Goal: Information Seeking & Learning: Learn about a topic

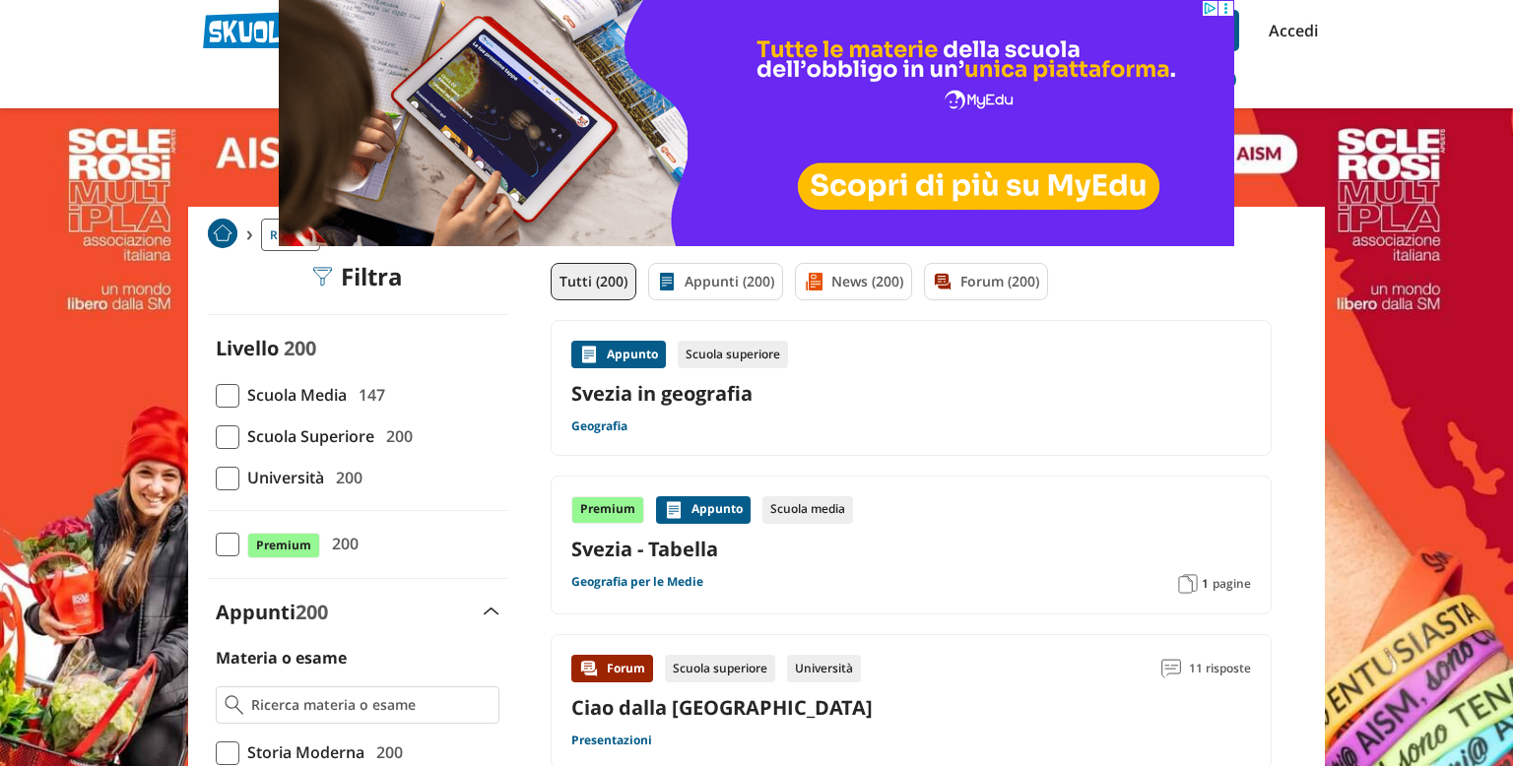
click at [548, 194] on img at bounding box center [757, 123] width 956 height 246
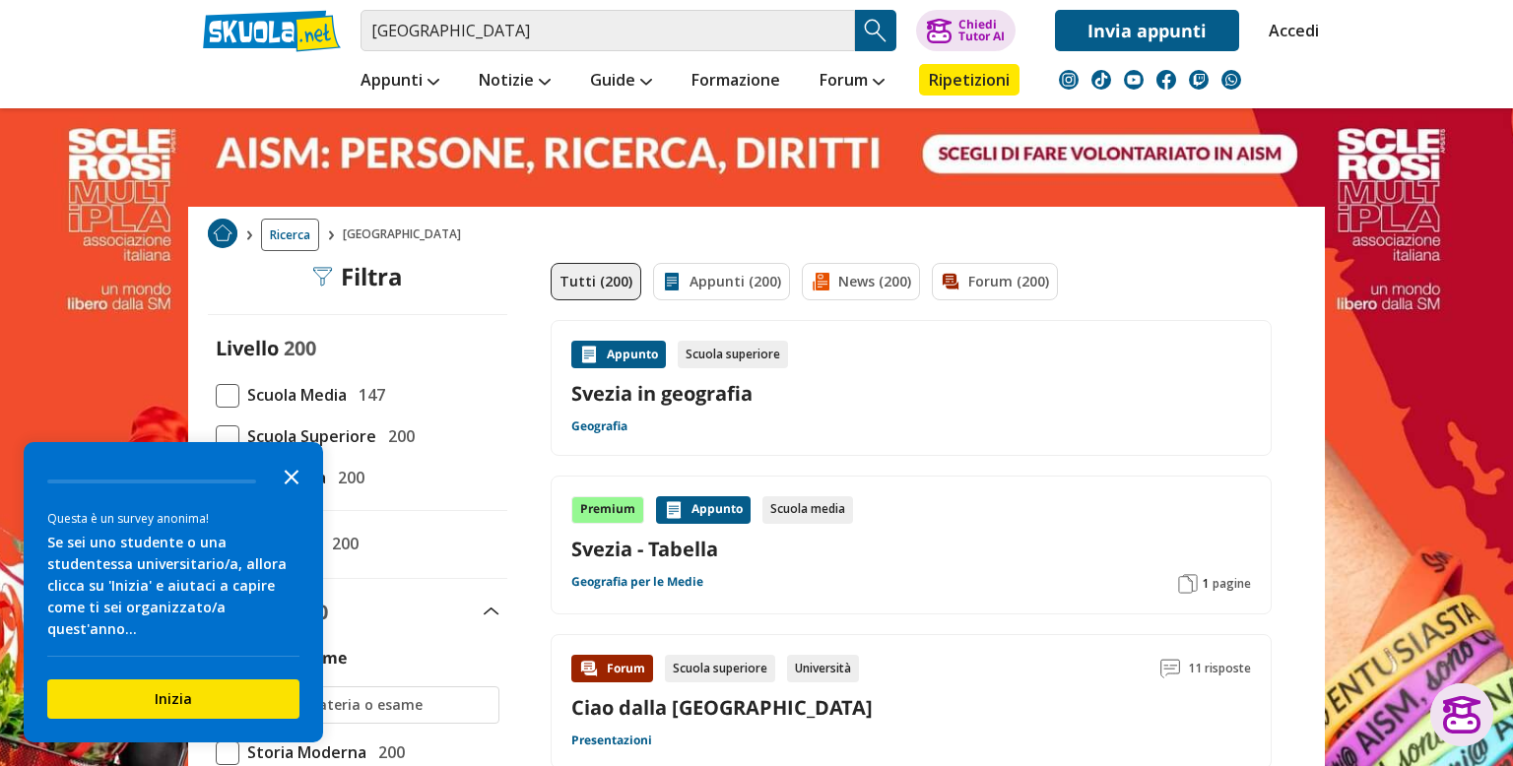
click at [283, 496] on icon "Close the survey" at bounding box center [291, 475] width 39 height 39
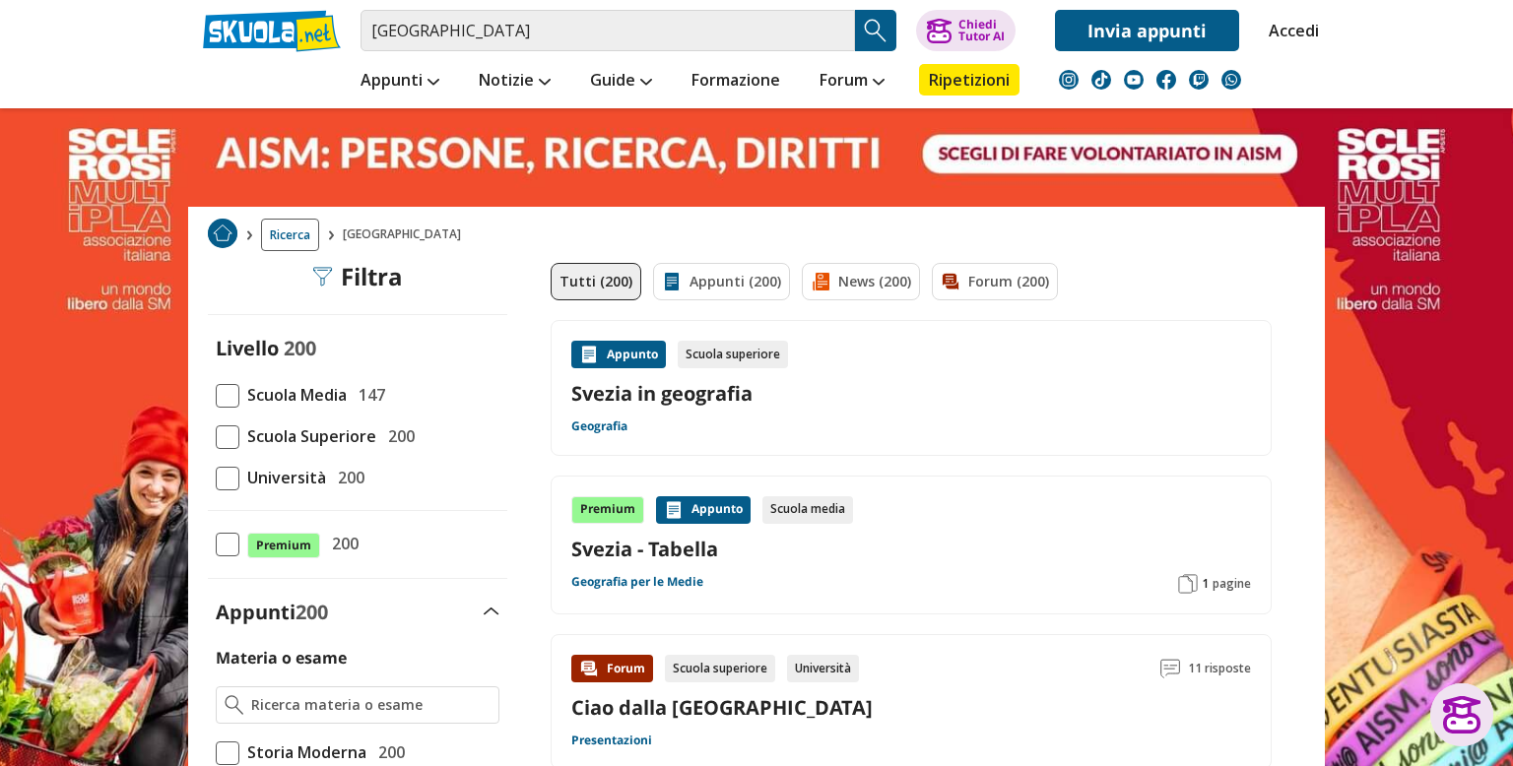
click at [74, 318] on img at bounding box center [89, 360] width 178 height 721
click at [227, 394] on span at bounding box center [228, 396] width 24 height 24
click at [216, 395] on input "Scuola Media 147" at bounding box center [216, 395] width 0 height 0
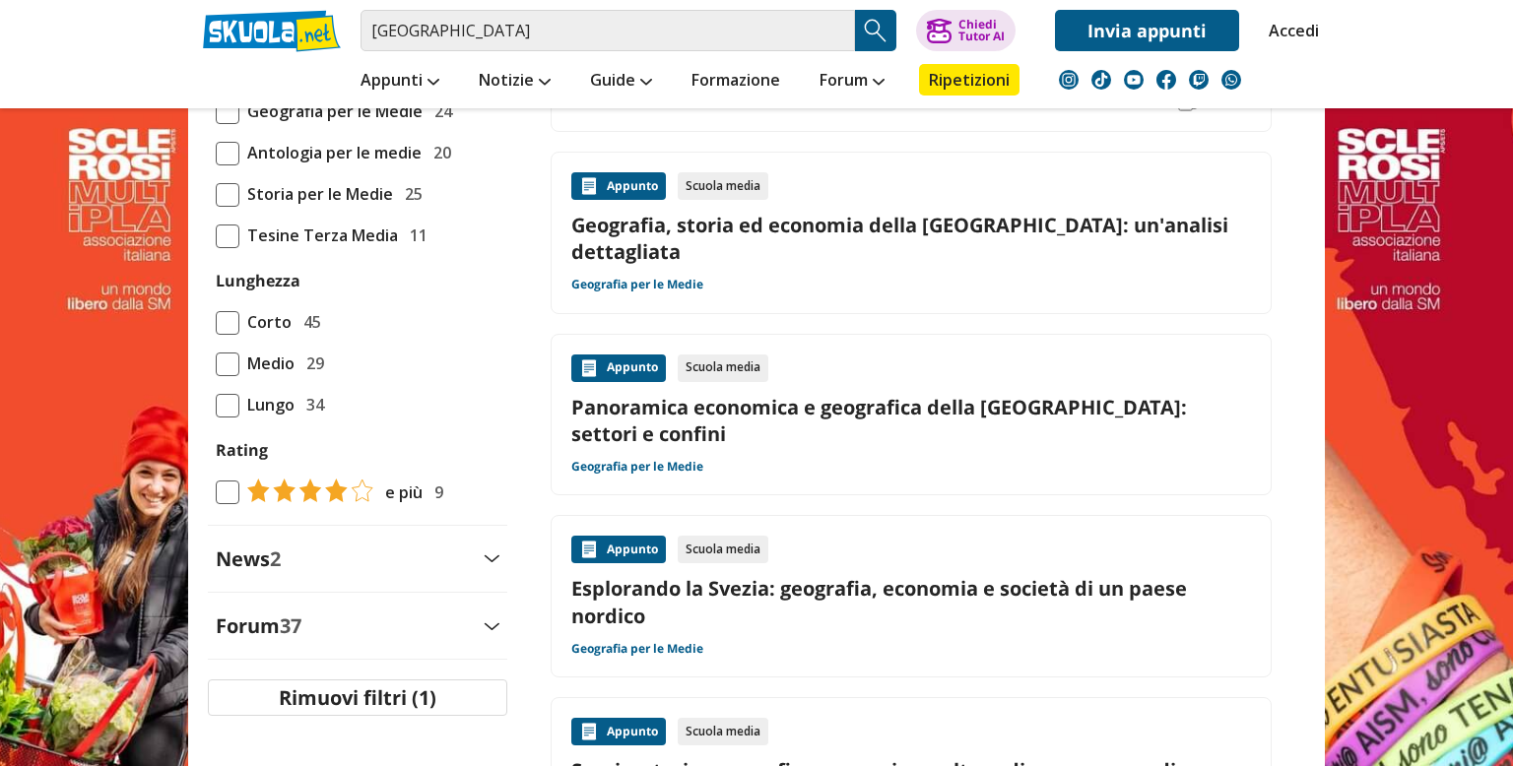
scroll to position [670, 0]
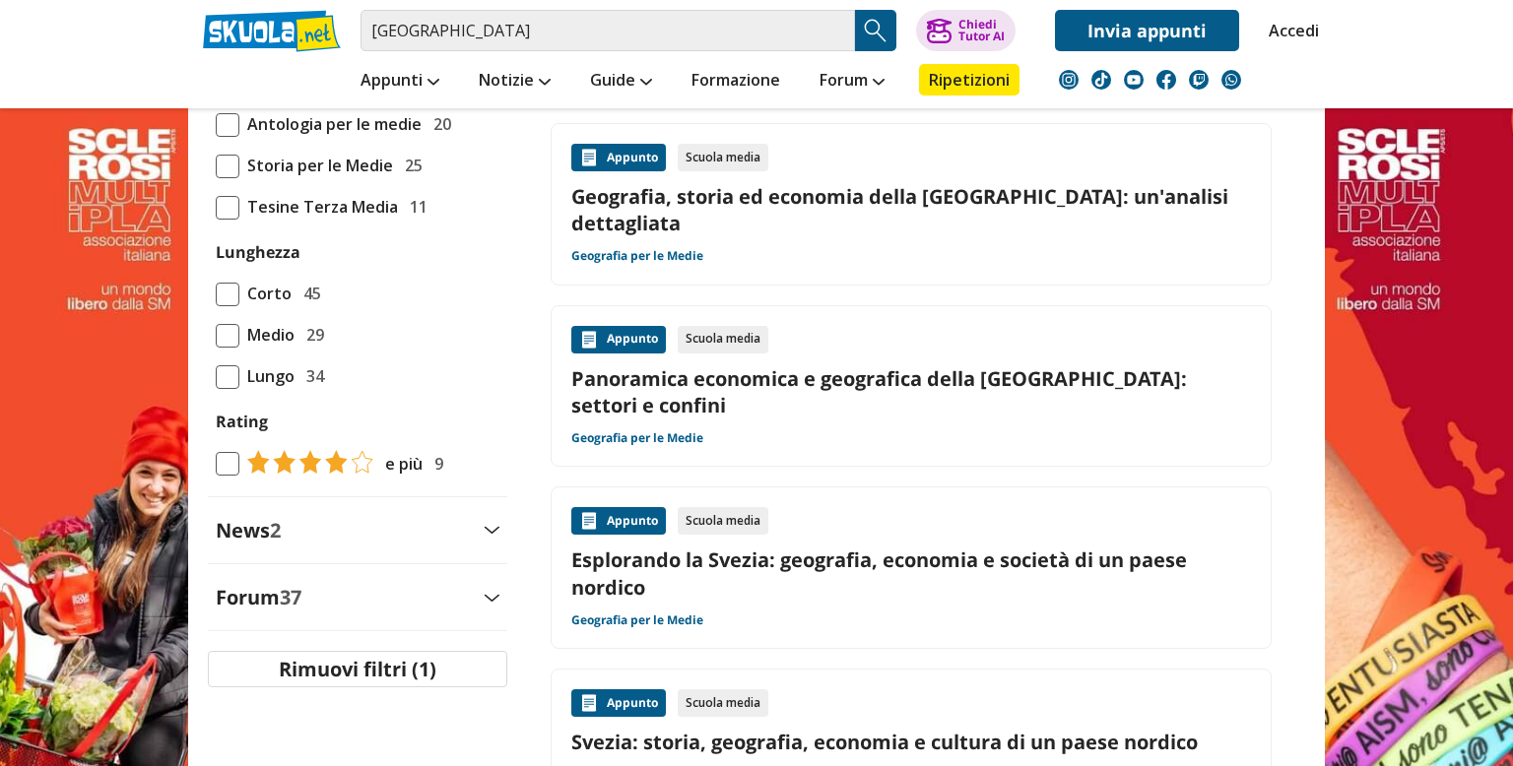
click at [628, 326] on div "Appunto" at bounding box center [618, 340] width 95 height 28
